Goal: Task Accomplishment & Management: Use online tool/utility

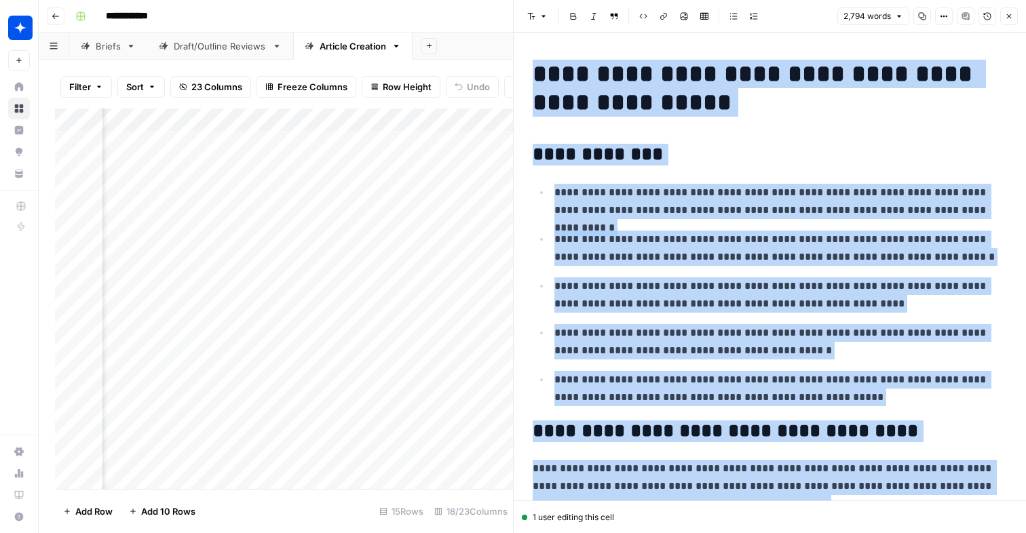
scroll to position [3368, 0]
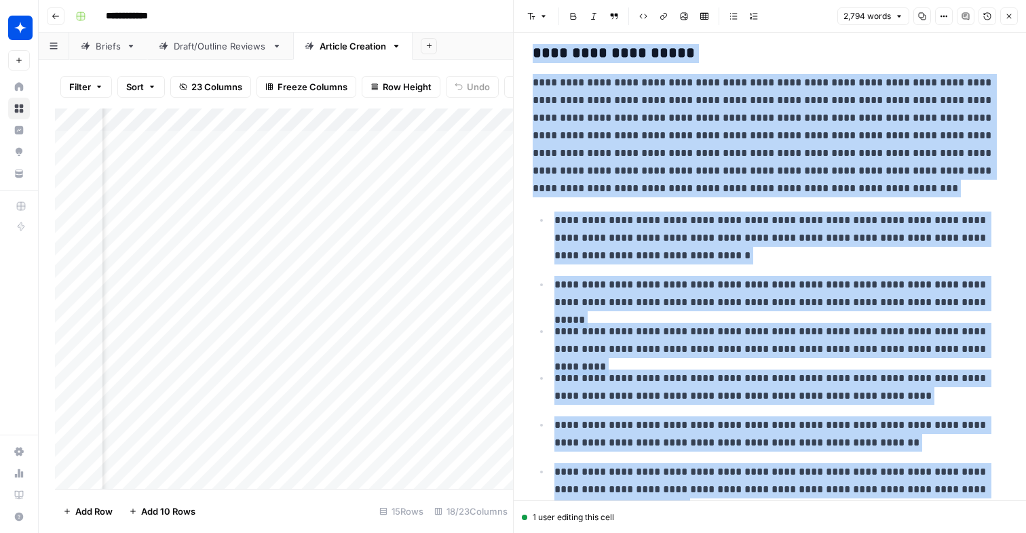
click at [1011, 18] on icon "button" at bounding box center [1009, 16] width 8 height 8
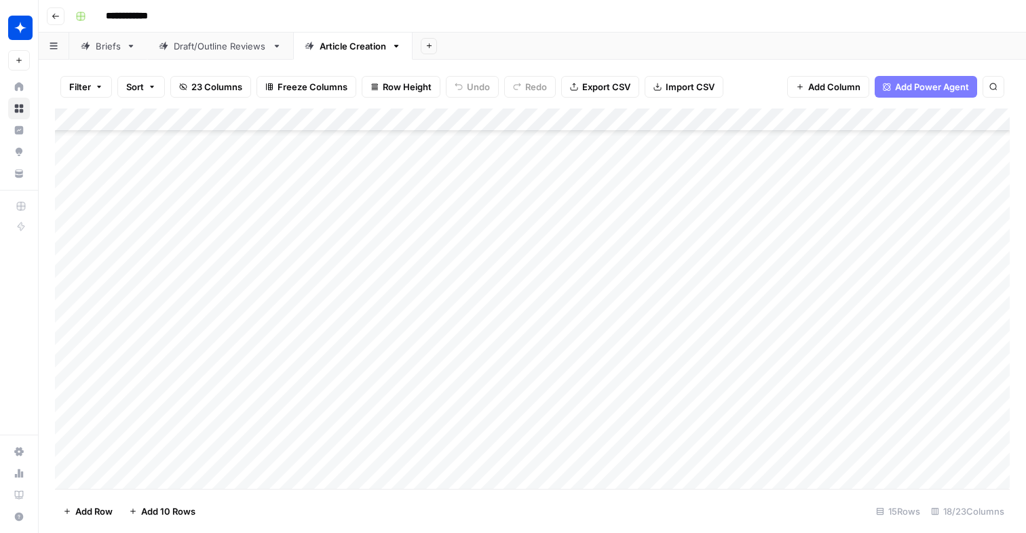
scroll to position [193, 0]
click at [144, 450] on div "Add Column" at bounding box center [532, 299] width 954 height 381
type textarea "**********"
click at [346, 432] on div "Add Column" at bounding box center [532, 299] width 954 height 381
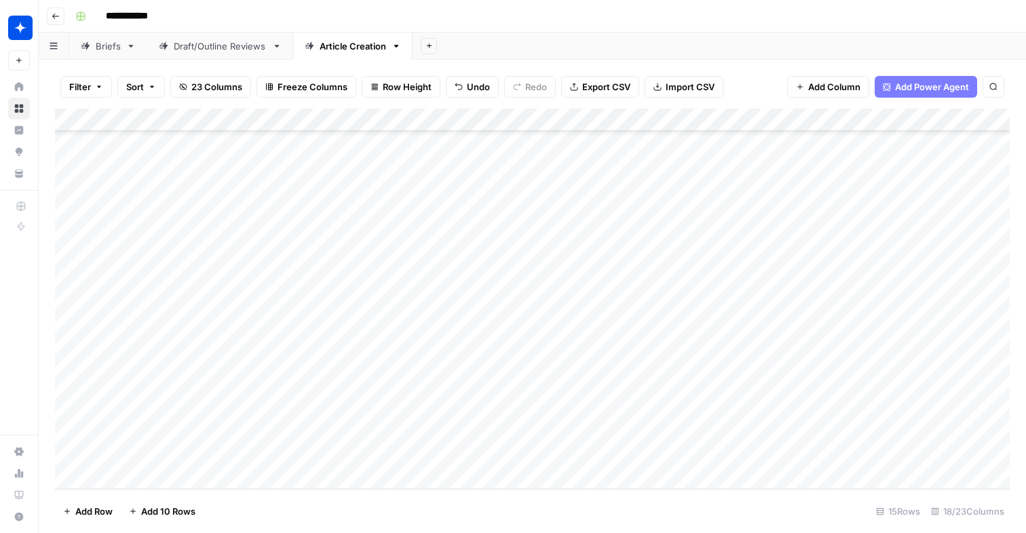
click at [346, 435] on div "Add Column" at bounding box center [532, 299] width 954 height 381
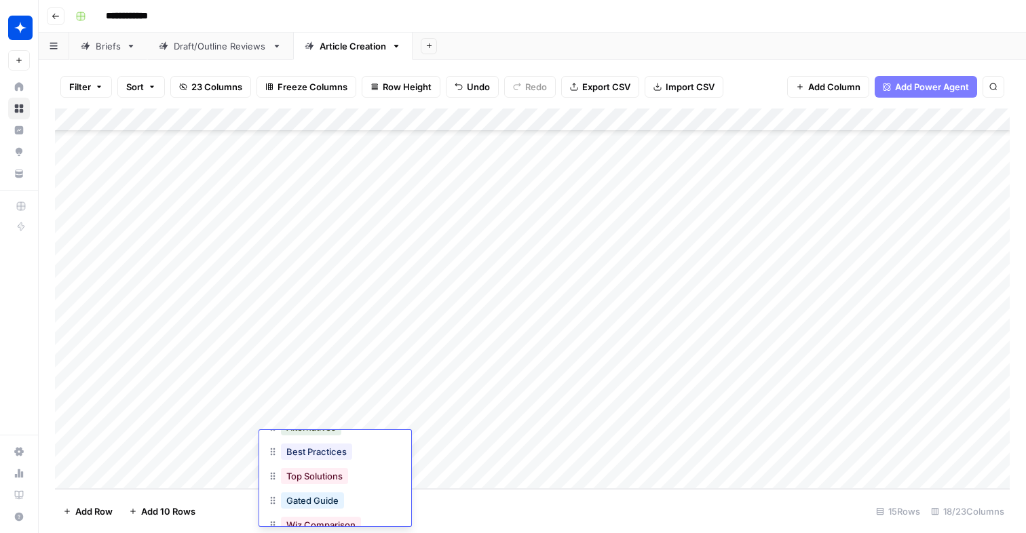
scroll to position [84, 0]
click at [319, 459] on button "Best Practices" at bounding box center [316, 460] width 71 height 16
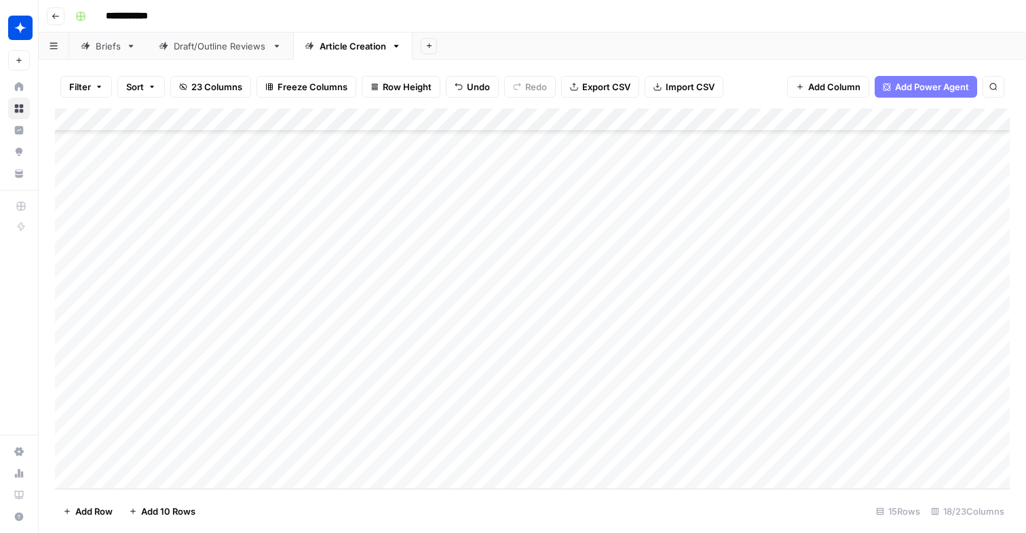
click at [444, 443] on div "Add Column" at bounding box center [532, 299] width 954 height 381
